Goal: Submit feedback/report problem: Leave review/rating

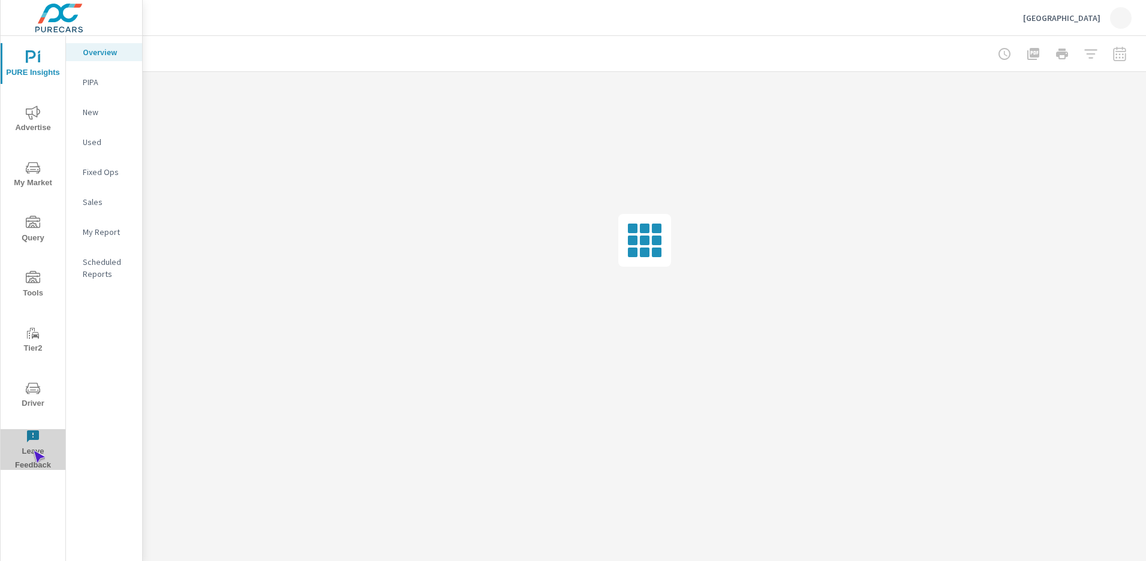
click at [33, 451] on span "Leave Feedback" at bounding box center [33, 450] width 58 height 43
